Goal: Task Accomplishment & Management: Manage account settings

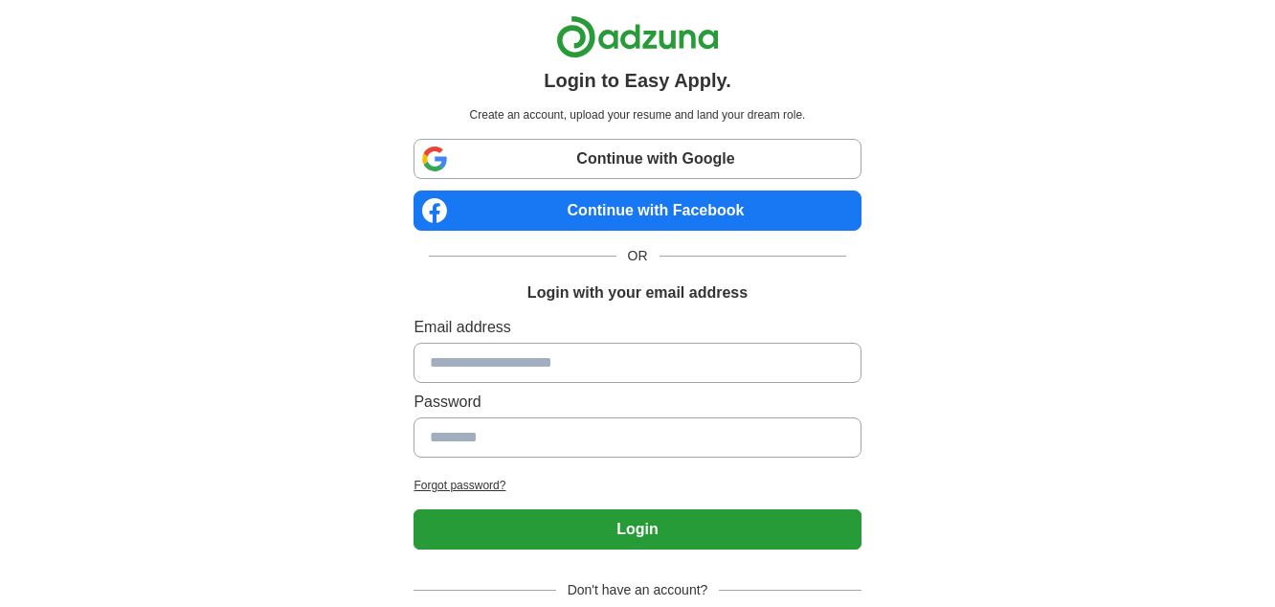
click at [657, 203] on link "Continue with Facebook" at bounding box center [637, 210] width 447 height 40
click at [668, 214] on link "Continue with Facebook" at bounding box center [637, 210] width 447 height 40
click at [659, 216] on link "Continue with Facebook" at bounding box center [637, 210] width 447 height 40
click at [638, 200] on link "Continue with Facebook" at bounding box center [637, 210] width 447 height 40
click at [636, 204] on link "Continue with Facebook" at bounding box center [637, 210] width 447 height 40
